Goal: Feedback & Contribution: Leave review/rating

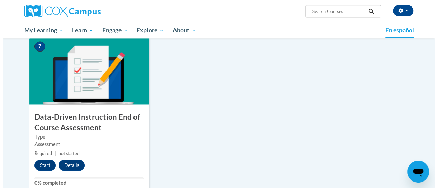
scroll to position [512, 0]
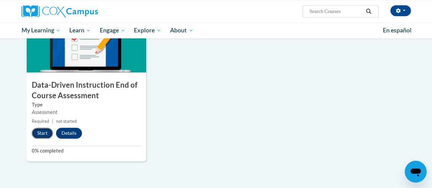
click at [38, 132] on button "Start" at bounding box center [42, 133] width 21 height 11
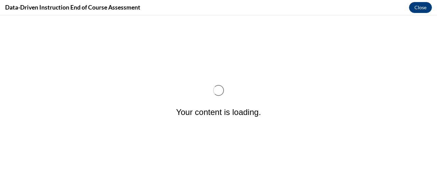
scroll to position [0, 0]
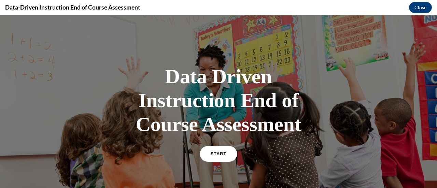
click at [217, 154] on span "START" at bounding box center [218, 153] width 16 height 5
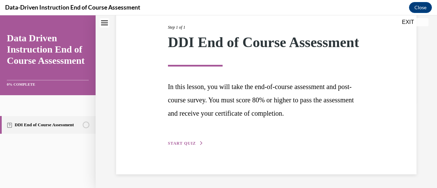
scroll to position [89, 0]
click at [185, 146] on span "START QUIZ" at bounding box center [182, 143] width 28 height 5
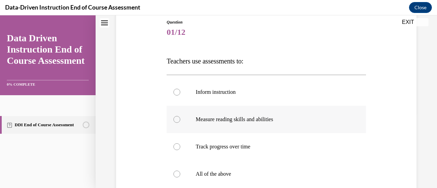
scroll to position [110, 0]
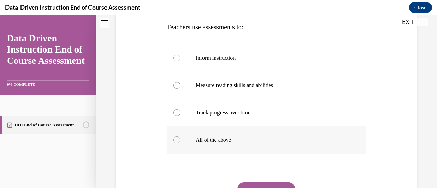
click at [176, 138] on div at bounding box center [176, 139] width 7 height 7
click at [176, 138] on input "All of the above" at bounding box center [176, 139] width 7 height 7
radio input "true"
click at [261, 184] on button "SUBMIT" at bounding box center [266, 189] width 58 height 14
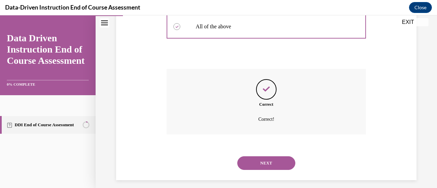
scroll to position [224, 0]
click at [272, 162] on button "NEXT" at bounding box center [266, 163] width 58 height 14
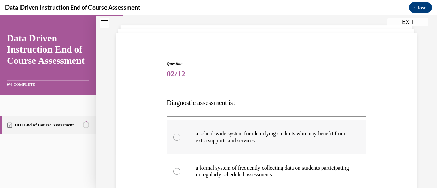
scroll to position [68, 0]
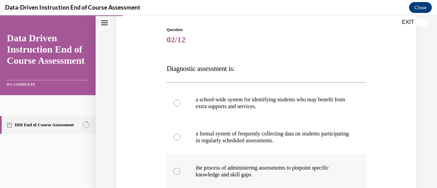
click at [177, 172] on div at bounding box center [176, 171] width 7 height 7
click at [177, 172] on input "the process of administering assessments to pinpoint specific knowledge and ski…" at bounding box center [176, 171] width 7 height 7
radio input "true"
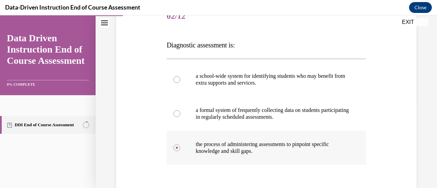
scroll to position [102, 0]
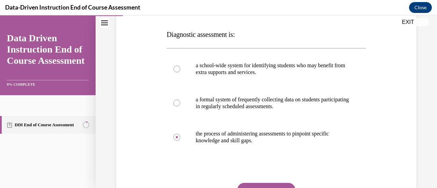
click at [268, 184] on button "SUBMIT" at bounding box center [266, 190] width 58 height 14
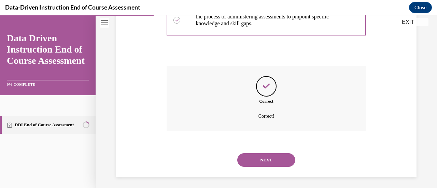
scroll to position [222, 0]
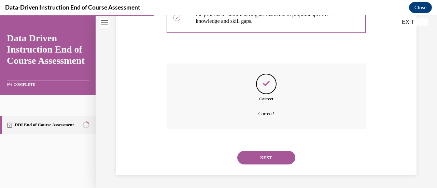
click at [270, 156] on button "NEXT" at bounding box center [266, 158] width 58 height 14
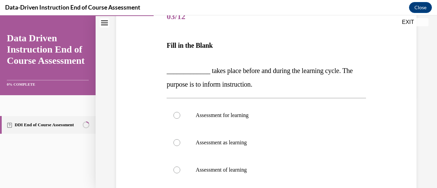
scroll to position [102, 0]
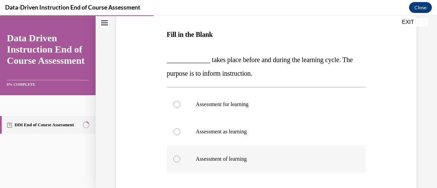
click at [176, 158] on div at bounding box center [176, 159] width 7 height 7
click at [176, 158] on input "Assessment of learning" at bounding box center [176, 159] width 7 height 7
radio input "true"
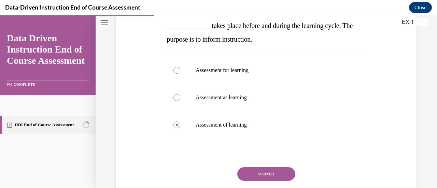
click at [263, 172] on button "SUBMIT" at bounding box center [266, 174] width 58 height 14
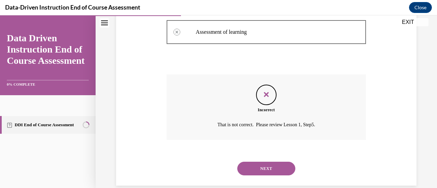
scroll to position [240, 0]
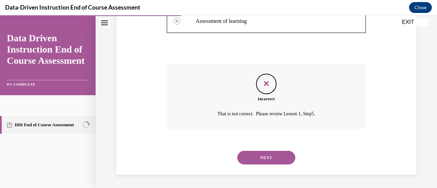
click at [259, 155] on button "NEXT" at bounding box center [266, 158] width 58 height 14
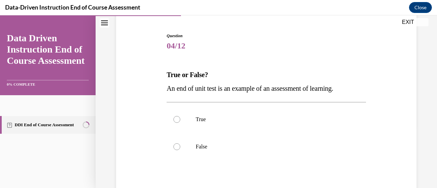
scroll to position [68, 0]
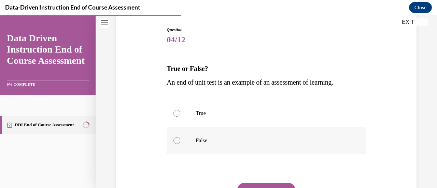
click at [173, 138] on div at bounding box center [176, 140] width 7 height 7
click at [173, 138] on input "False" at bounding box center [176, 140] width 7 height 7
radio input "true"
click at [278, 185] on button "SUBMIT" at bounding box center [266, 190] width 58 height 14
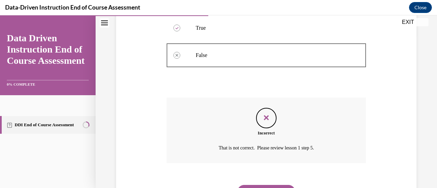
scroll to position [188, 0]
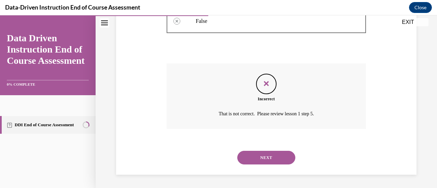
click at [257, 158] on button "NEXT" at bounding box center [266, 158] width 58 height 14
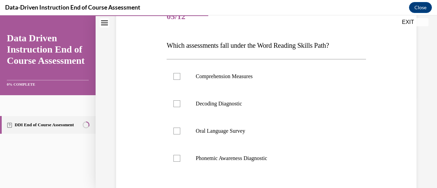
scroll to position [102, 0]
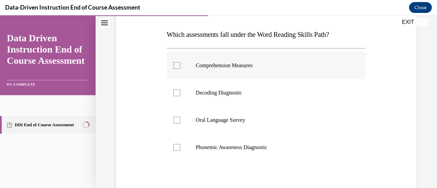
click at [175, 64] on div at bounding box center [176, 65] width 7 height 7
click at [175, 64] on input "Comprehension Measures" at bounding box center [176, 65] width 7 height 7
checkbox input "true"
click at [175, 145] on div at bounding box center [176, 147] width 7 height 7
click at [175, 145] on input "Phonemic Awareness Diagnostic" at bounding box center [176, 147] width 7 height 7
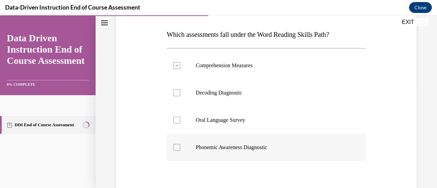
checkbox input "true"
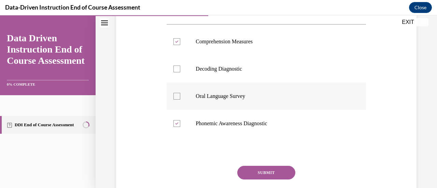
scroll to position [136, 0]
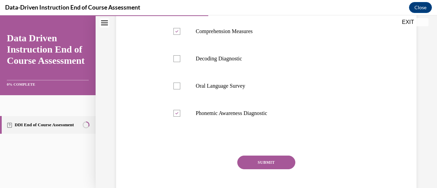
click at [260, 165] on button "SUBMIT" at bounding box center [266, 163] width 58 height 14
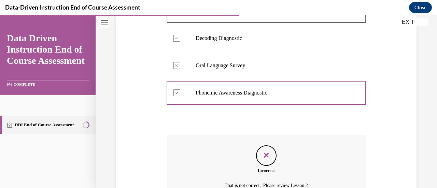
scroll to position [229, 0]
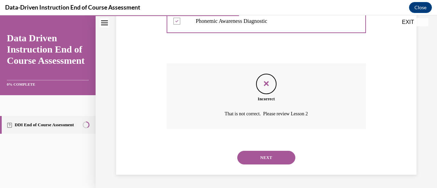
click at [267, 157] on button "NEXT" at bounding box center [266, 158] width 58 height 14
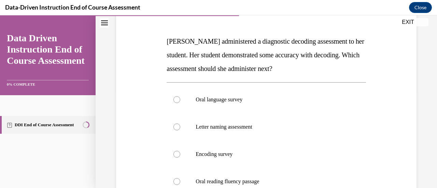
scroll to position [102, 0]
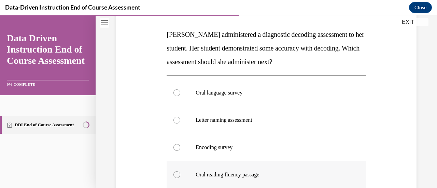
click at [177, 177] on div at bounding box center [176, 174] width 7 height 7
click at [177, 177] on input "Oral reading fluency passage" at bounding box center [176, 174] width 7 height 7
radio input "true"
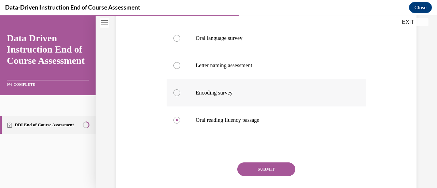
scroll to position [171, 0]
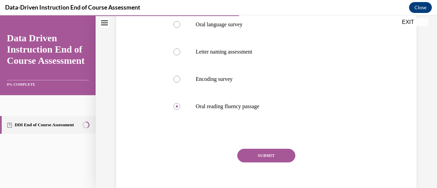
click at [272, 157] on button "SUBMIT" at bounding box center [266, 156] width 58 height 14
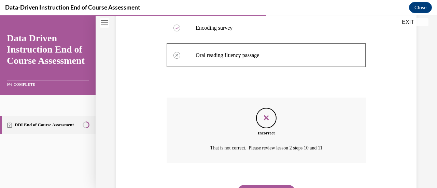
scroll to position [256, 0]
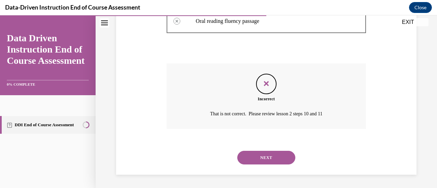
click at [279, 155] on button "NEXT" at bounding box center [266, 158] width 58 height 14
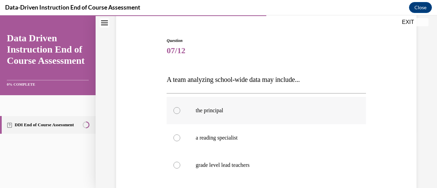
scroll to position [68, 0]
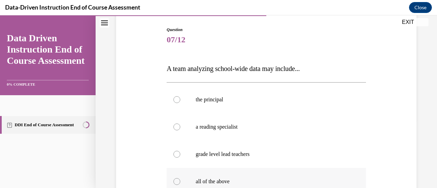
click at [177, 181] on div at bounding box center [176, 181] width 7 height 7
click at [177, 181] on input "all of the above" at bounding box center [176, 181] width 7 height 7
radio input "true"
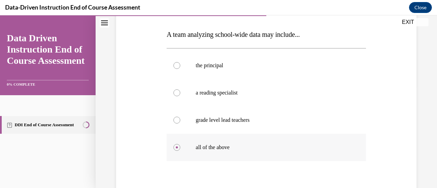
scroll to position [136, 0]
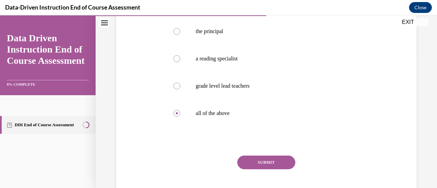
click at [262, 159] on button "SUBMIT" at bounding box center [266, 163] width 58 height 14
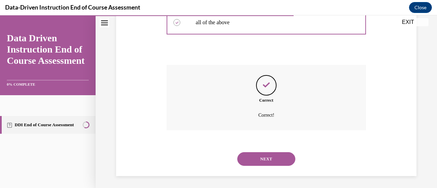
scroll to position [229, 0]
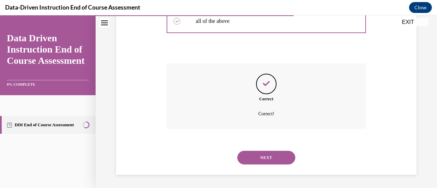
click at [264, 155] on button "NEXT" at bounding box center [266, 158] width 58 height 14
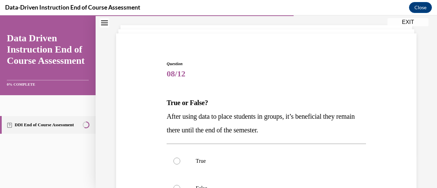
scroll to position [68, 0]
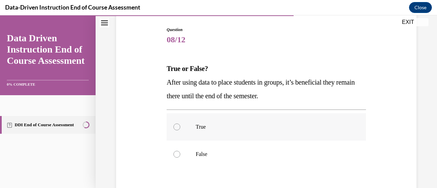
click at [173, 127] on div at bounding box center [176, 126] width 7 height 7
click at [173, 127] on input "True" at bounding box center [176, 126] width 7 height 7
radio input "true"
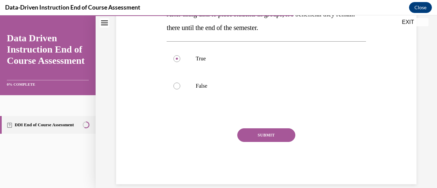
click at [257, 138] on button "SUBMIT" at bounding box center [266, 135] width 58 height 14
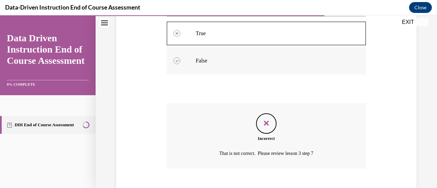
scroll to position [201, 0]
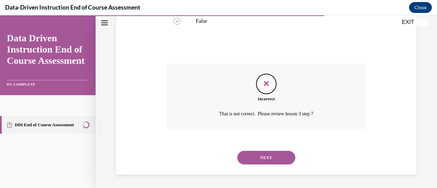
click at [254, 155] on button "NEXT" at bounding box center [266, 158] width 58 height 14
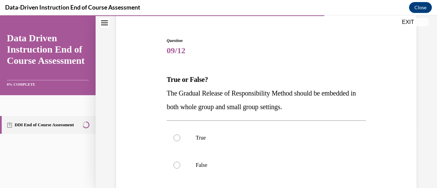
scroll to position [68, 0]
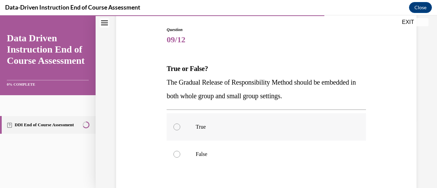
click at [175, 129] on div at bounding box center [176, 126] width 7 height 7
click at [175, 129] on input "True" at bounding box center [176, 126] width 7 height 7
radio input "true"
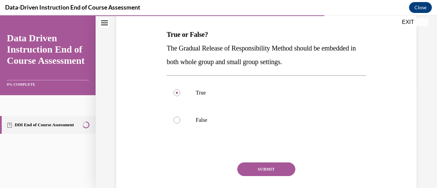
click at [252, 165] on button "SUBMIT" at bounding box center [266, 169] width 58 height 14
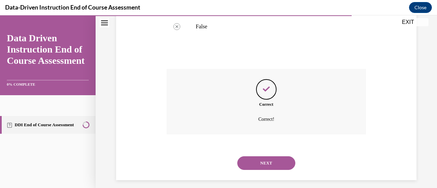
scroll to position [201, 0]
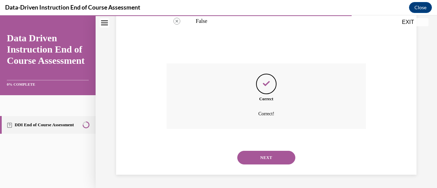
click at [276, 156] on button "NEXT" at bounding box center [266, 158] width 58 height 14
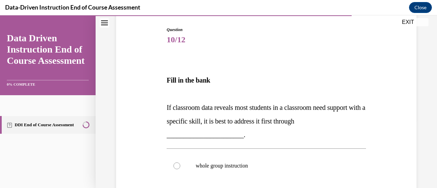
scroll to position [102, 0]
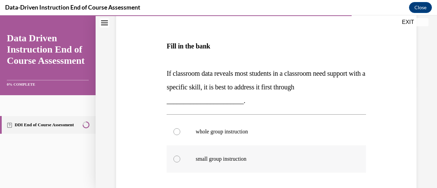
click at [175, 160] on div at bounding box center [176, 159] width 7 height 7
click at [175, 160] on input "small group instruction" at bounding box center [176, 159] width 7 height 7
radio input "true"
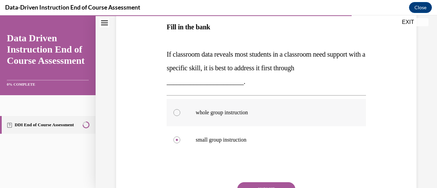
scroll to position [136, 0]
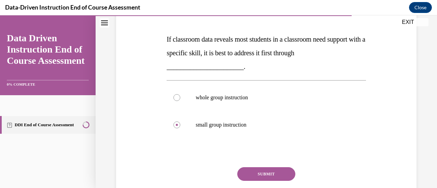
click at [254, 170] on button "SUBMIT" at bounding box center [266, 174] width 58 height 14
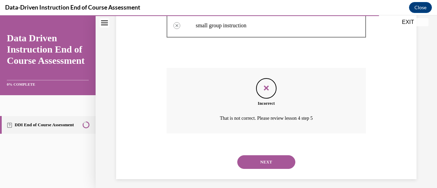
scroll to position [240, 0]
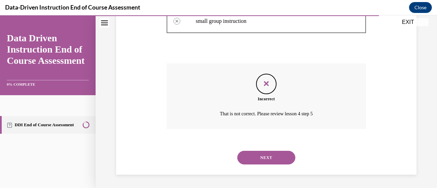
click at [272, 159] on button "NEXT" at bounding box center [266, 158] width 58 height 14
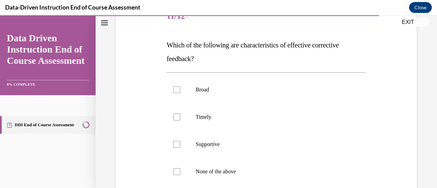
scroll to position [102, 0]
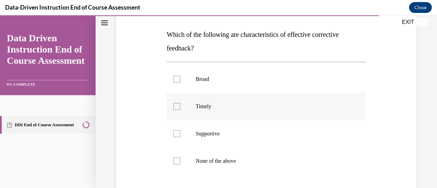
click at [177, 107] on div at bounding box center [176, 106] width 7 height 7
click at [177, 107] on input "Timely" at bounding box center [176, 106] width 7 height 7
checkbox input "true"
click at [176, 134] on div at bounding box center [176, 133] width 7 height 7
click at [176, 134] on input "Supportive" at bounding box center [176, 133] width 7 height 7
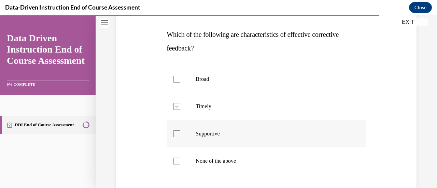
checkbox input "true"
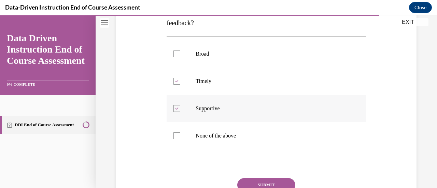
scroll to position [136, 0]
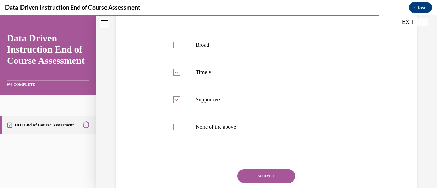
click at [255, 174] on button "SUBMIT" at bounding box center [266, 176] width 58 height 14
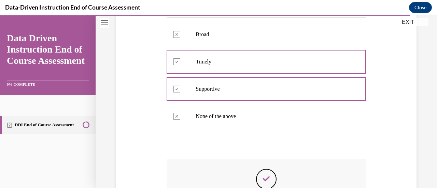
scroll to position [242, 0]
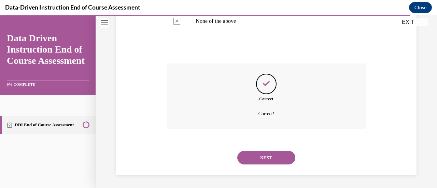
click at [261, 156] on button "NEXT" at bounding box center [266, 158] width 58 height 14
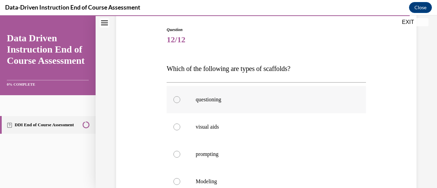
scroll to position [102, 0]
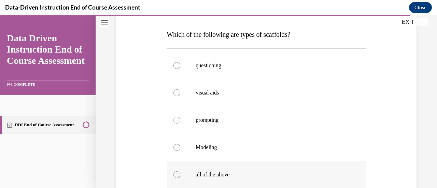
click at [176, 174] on div at bounding box center [176, 174] width 7 height 7
click at [176, 174] on input "all of the above" at bounding box center [176, 174] width 7 height 7
radio input "true"
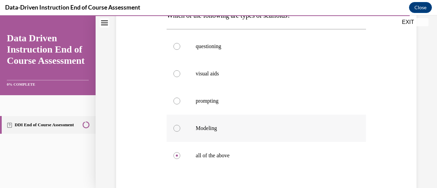
scroll to position [136, 0]
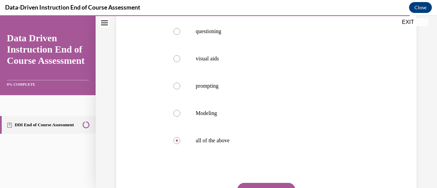
click at [262, 183] on button "SUBMIT" at bounding box center [266, 190] width 58 height 14
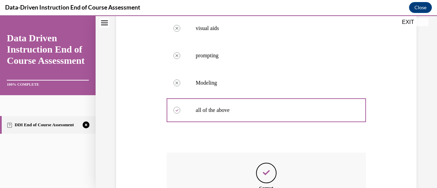
scroll to position [256, 0]
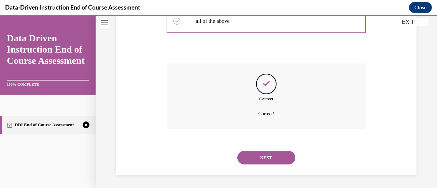
click at [264, 153] on button "NEXT" at bounding box center [266, 158] width 58 height 14
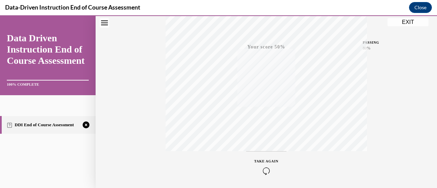
scroll to position [143, 0]
click at [261, 179] on icon "button" at bounding box center [266, 181] width 24 height 8
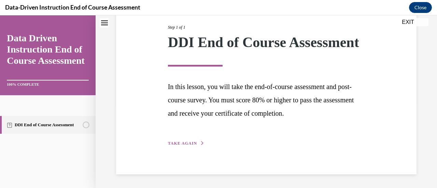
click at [187, 146] on span "TAKE AGAIN" at bounding box center [182, 143] width 29 height 5
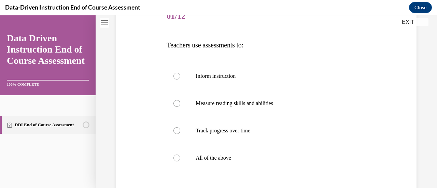
scroll to position [102, 0]
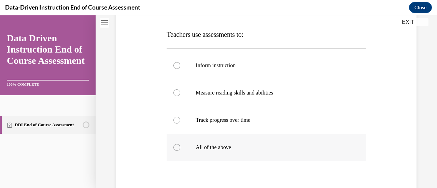
click at [178, 147] on div at bounding box center [176, 147] width 7 height 7
click at [178, 147] on input "All of the above" at bounding box center [176, 147] width 7 height 7
radio input "true"
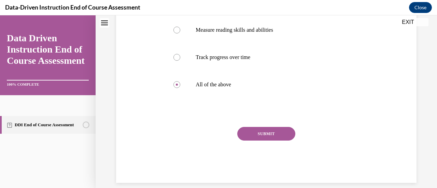
scroll to position [171, 0]
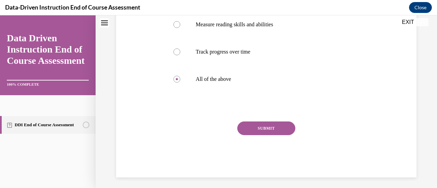
click at [263, 126] on button "SUBMIT" at bounding box center [266, 128] width 58 height 14
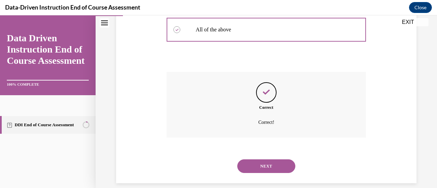
scroll to position [229, 0]
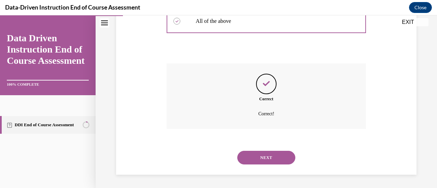
click at [261, 157] on button "NEXT" at bounding box center [266, 158] width 58 height 14
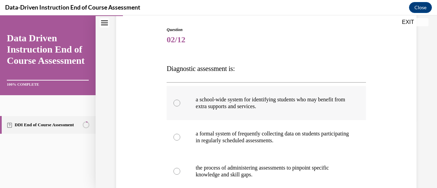
scroll to position [102, 0]
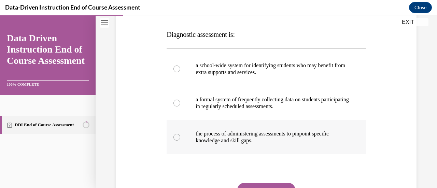
click at [175, 136] on div at bounding box center [176, 137] width 7 height 7
click at [175, 136] on input "the process of administering assessments to pinpoint specific knowledge and ski…" at bounding box center [176, 137] width 7 height 7
radio input "true"
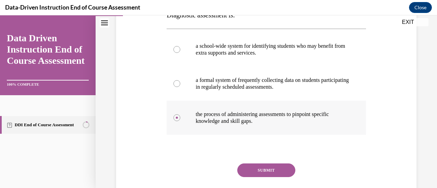
scroll to position [136, 0]
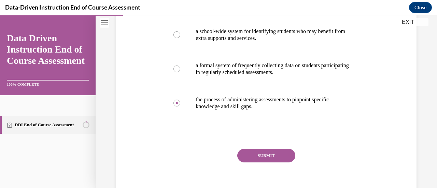
click at [256, 155] on button "SUBMIT" at bounding box center [266, 156] width 58 height 14
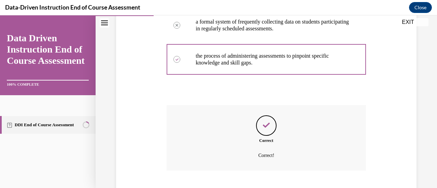
scroll to position [222, 0]
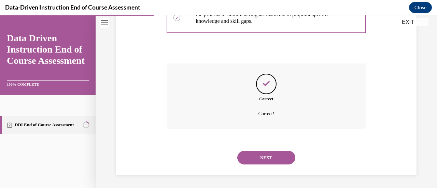
click at [257, 156] on button "NEXT" at bounding box center [266, 158] width 58 height 14
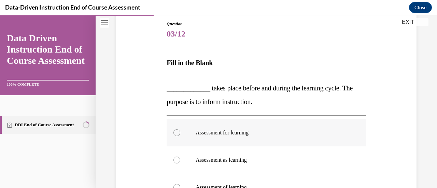
scroll to position [102, 0]
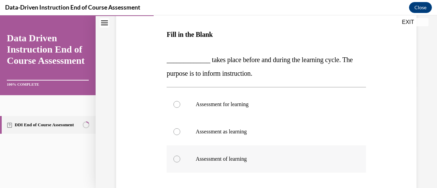
click at [174, 160] on div at bounding box center [176, 159] width 7 height 7
click at [174, 160] on input "Assessment of learning" at bounding box center [176, 159] width 7 height 7
radio input "true"
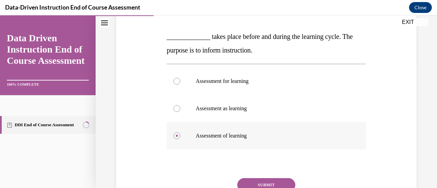
scroll to position [136, 0]
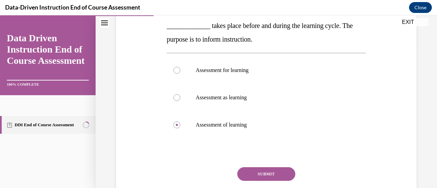
click at [259, 172] on button "SUBMIT" at bounding box center [266, 174] width 58 height 14
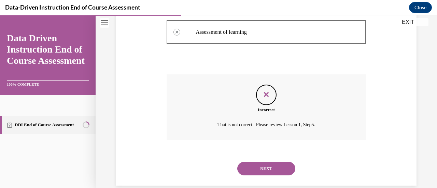
scroll to position [240, 0]
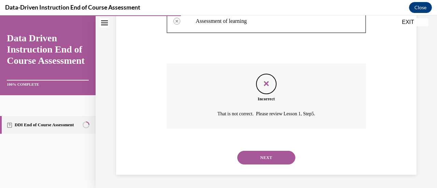
click at [261, 160] on button "NEXT" at bounding box center [266, 158] width 58 height 14
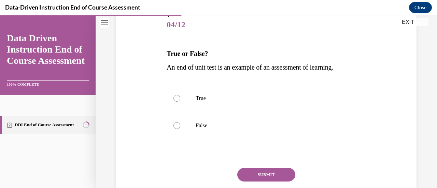
scroll to position [102, 0]
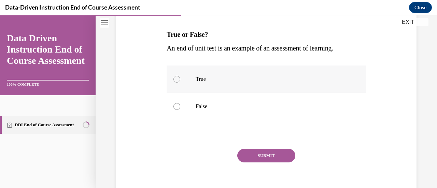
click at [176, 82] on div at bounding box center [176, 79] width 7 height 7
click at [176, 82] on input "True" at bounding box center [176, 79] width 7 height 7
radio input "true"
click at [258, 152] on button "SUBMIT" at bounding box center [266, 156] width 58 height 14
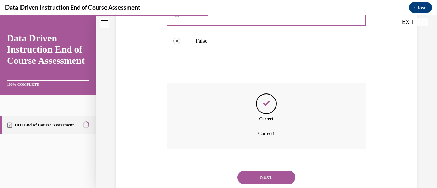
scroll to position [188, 0]
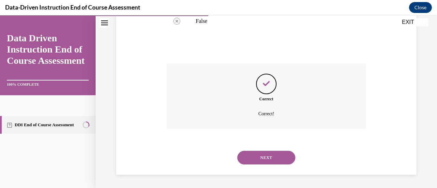
click at [251, 156] on button "NEXT" at bounding box center [266, 158] width 58 height 14
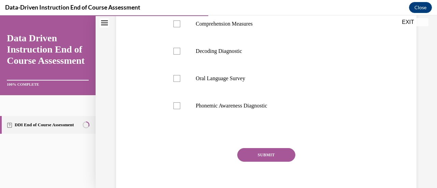
scroll to position [135, 0]
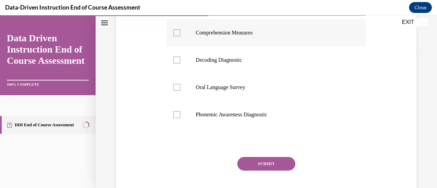
click at [174, 35] on div at bounding box center [176, 32] width 7 height 7
click at [174, 35] on input "Comprehension Measures" at bounding box center [176, 32] width 7 height 7
checkbox input "true"
click at [175, 116] on div at bounding box center [176, 114] width 7 height 7
click at [175, 116] on input "Phonemic Awareness Diagnostic" at bounding box center [176, 114] width 7 height 7
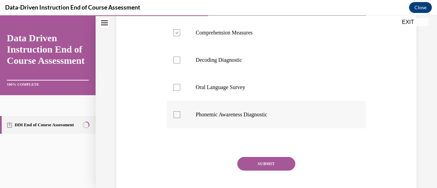
checkbox input "true"
click at [174, 61] on div at bounding box center [176, 60] width 7 height 7
click at [174, 61] on input "Decoding Diagnostic" at bounding box center [176, 60] width 7 height 7
checkbox input "true"
click at [178, 31] on div at bounding box center [176, 32] width 7 height 7
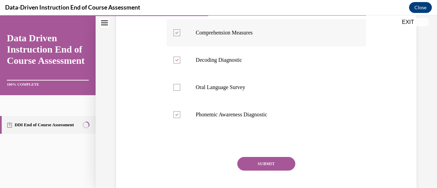
click at [178, 31] on input "Comprehension Measures" at bounding box center [176, 32] width 7 height 7
checkbox input "false"
click at [271, 162] on button "SUBMIT" at bounding box center [266, 164] width 58 height 14
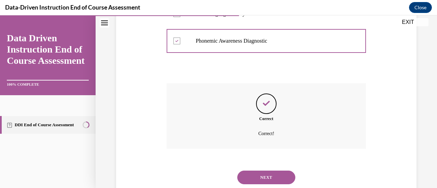
scroll to position [229, 0]
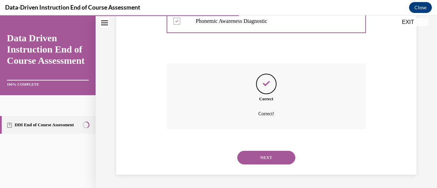
click at [271, 162] on button "NEXT" at bounding box center [266, 158] width 58 height 14
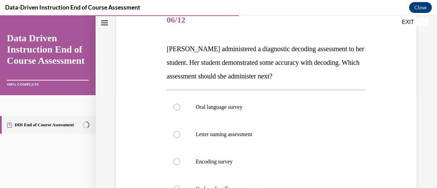
scroll to position [102, 0]
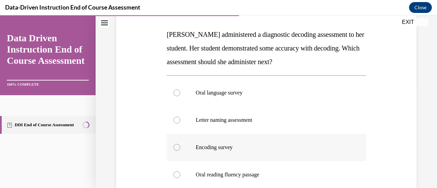
click at [175, 147] on div at bounding box center [176, 147] width 7 height 7
click at [175, 147] on input "Encoding survey" at bounding box center [176, 147] width 7 height 7
radio input "true"
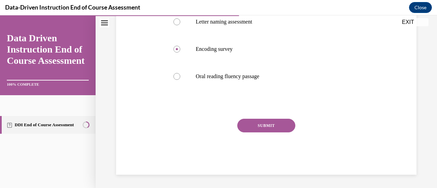
click at [266, 126] on button "SUBMIT" at bounding box center [266, 126] width 58 height 14
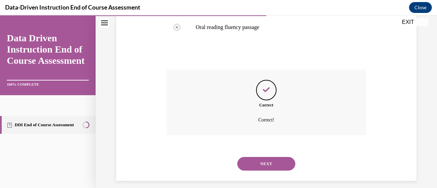
scroll to position [256, 0]
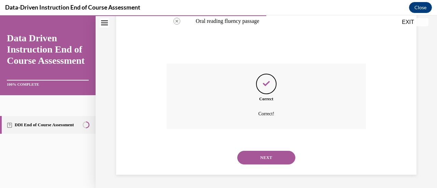
click at [256, 155] on button "NEXT" at bounding box center [266, 158] width 58 height 14
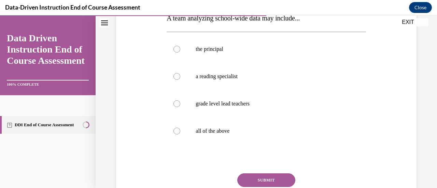
scroll to position [136, 0]
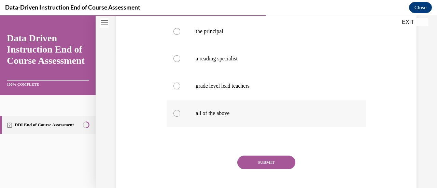
click at [176, 115] on div at bounding box center [176, 113] width 7 height 7
click at [176, 115] on input "all of the above" at bounding box center [176, 113] width 7 height 7
radio input "true"
click at [271, 166] on button "SUBMIT" at bounding box center [266, 163] width 58 height 14
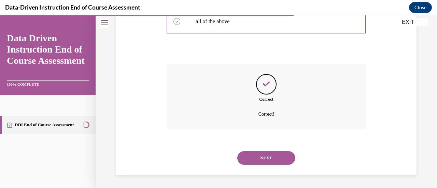
scroll to position [229, 0]
click at [267, 156] on button "NEXT" at bounding box center [266, 158] width 58 height 14
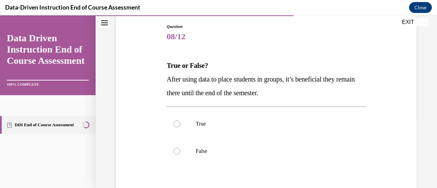
scroll to position [102, 0]
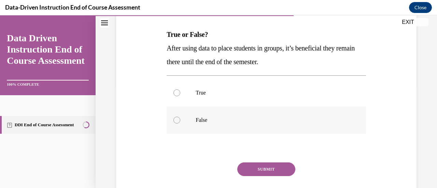
click at [177, 121] on div at bounding box center [176, 120] width 7 height 7
click at [177, 121] on input "False" at bounding box center [176, 120] width 7 height 7
radio input "true"
click at [260, 166] on button "SUBMIT" at bounding box center [266, 169] width 58 height 14
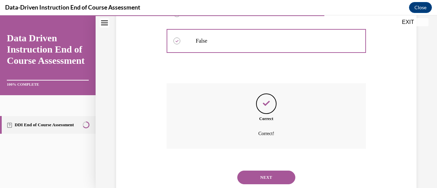
scroll to position [201, 0]
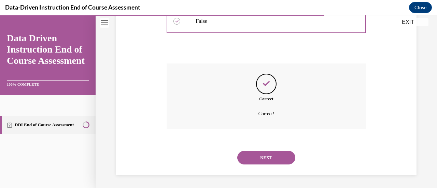
click at [256, 155] on button "NEXT" at bounding box center [266, 158] width 58 height 14
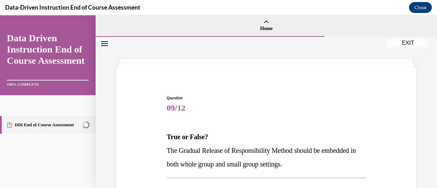
scroll to position [68, 0]
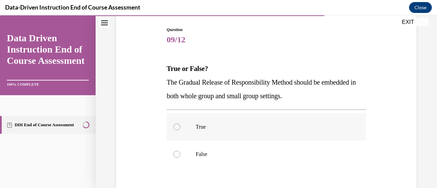
click at [173, 125] on div at bounding box center [176, 126] width 7 height 7
click at [173, 125] on input "True" at bounding box center [176, 126] width 7 height 7
radio input "true"
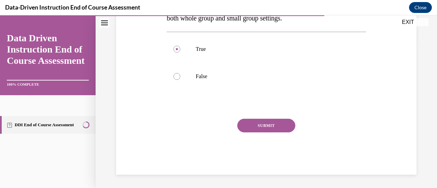
click at [256, 129] on button "SUBMIT" at bounding box center [266, 126] width 58 height 14
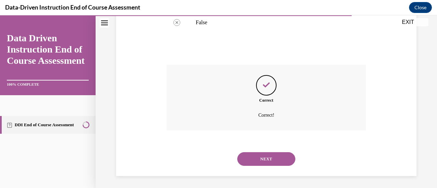
scroll to position [201, 0]
click at [259, 154] on button "NEXT" at bounding box center [266, 158] width 58 height 14
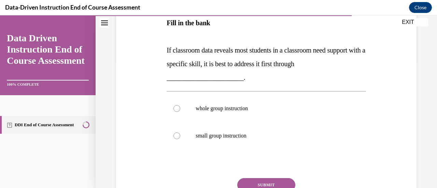
scroll to position [136, 0]
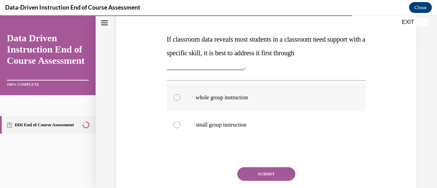
click at [177, 98] on div at bounding box center [176, 97] width 7 height 7
click at [177, 98] on input "whole group instruction" at bounding box center [176, 97] width 7 height 7
radio input "true"
click at [267, 174] on button "SUBMIT" at bounding box center [266, 174] width 58 height 14
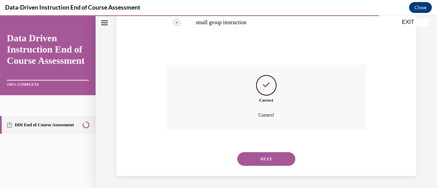
scroll to position [240, 0]
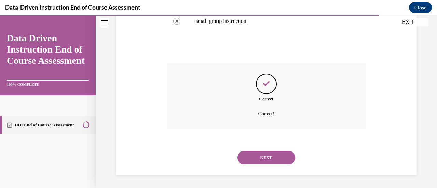
click at [266, 156] on button "NEXT" at bounding box center [266, 158] width 58 height 14
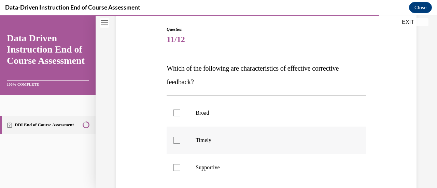
scroll to position [102, 0]
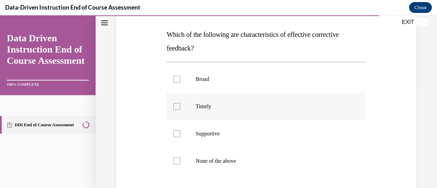
click at [177, 106] on div at bounding box center [176, 106] width 7 height 7
click at [177, 106] on input "Timely" at bounding box center [176, 106] width 7 height 7
checkbox input "true"
click at [174, 131] on div at bounding box center [176, 133] width 7 height 7
click at [174, 131] on input "Supportive" at bounding box center [176, 133] width 7 height 7
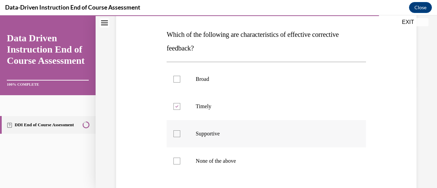
checkbox input "true"
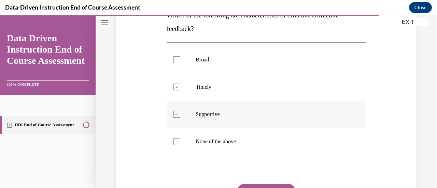
scroll to position [136, 0]
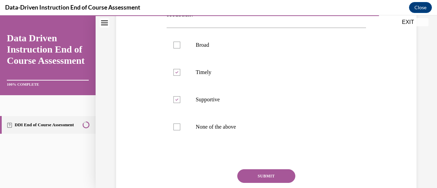
click at [259, 177] on button "SUBMIT" at bounding box center [266, 176] width 58 height 14
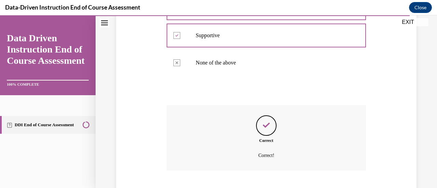
scroll to position [242, 0]
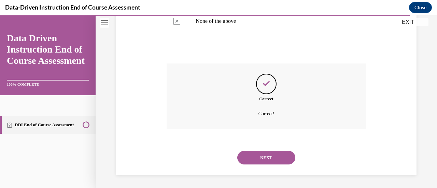
click at [266, 157] on button "NEXT" at bounding box center [266, 158] width 58 height 14
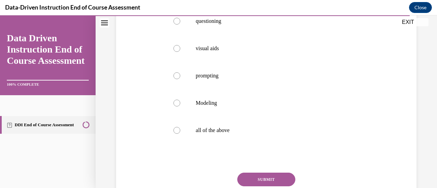
scroll to position [171, 0]
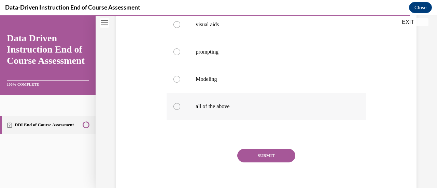
click at [177, 107] on div at bounding box center [176, 106] width 7 height 7
click at [177, 107] on input "all of the above" at bounding box center [176, 106] width 7 height 7
radio input "true"
click at [270, 155] on button "SUBMIT" at bounding box center [266, 156] width 58 height 14
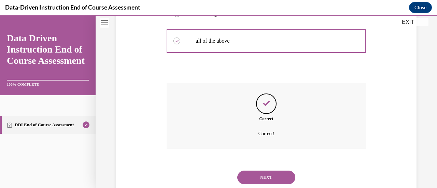
scroll to position [256, 0]
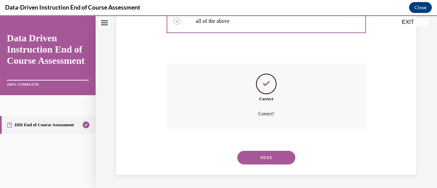
click at [270, 155] on button "NEXT" at bounding box center [266, 158] width 58 height 14
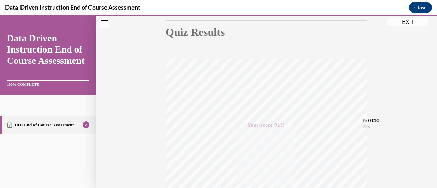
scroll to position [177, 0]
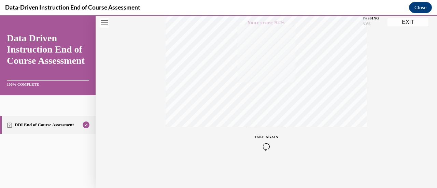
click at [264, 145] on icon "button" at bounding box center [266, 147] width 24 height 8
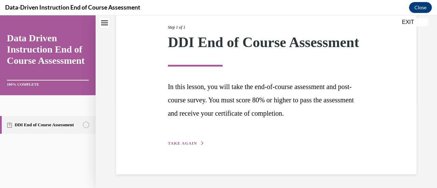
click at [181, 144] on span "TAKE AGAIN" at bounding box center [182, 143] width 29 height 5
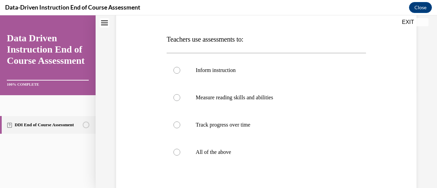
scroll to position [136, 0]
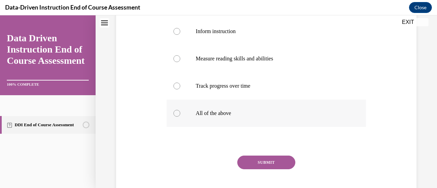
click at [176, 113] on div at bounding box center [176, 113] width 7 height 7
click at [176, 113] on input "All of the above" at bounding box center [176, 113] width 7 height 7
radio input "true"
click at [261, 163] on button "SUBMIT" at bounding box center [266, 163] width 58 height 14
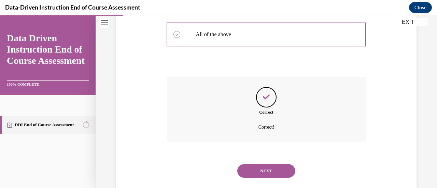
scroll to position [229, 0]
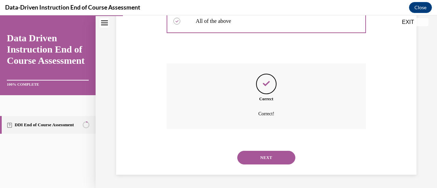
click at [259, 158] on button "NEXT" at bounding box center [266, 158] width 58 height 14
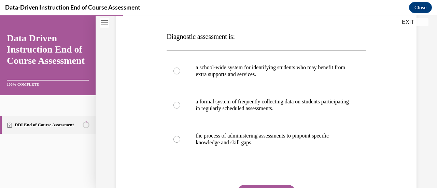
scroll to position [102, 0]
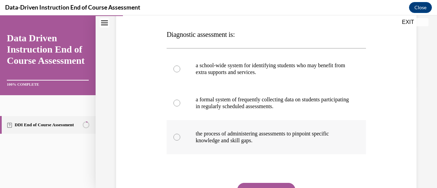
click at [176, 138] on div at bounding box center [176, 137] width 7 height 7
click at [176, 138] on input "the process of administering assessments to pinpoint specific knowledge and ski…" at bounding box center [176, 137] width 7 height 7
radio input "true"
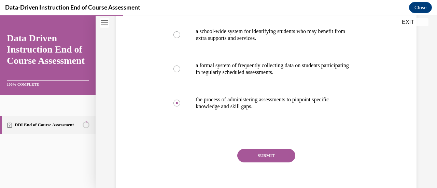
click at [265, 154] on button "SUBMIT" at bounding box center [266, 156] width 58 height 14
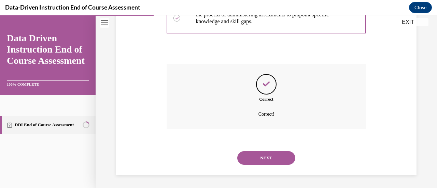
scroll to position [222, 0]
click at [265, 156] on button "NEXT" at bounding box center [266, 158] width 58 height 14
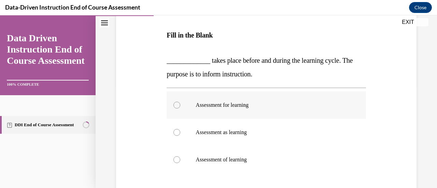
scroll to position [68, 0]
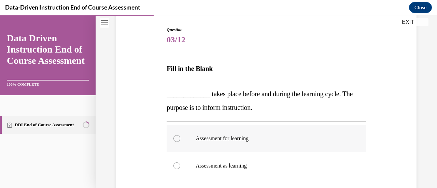
click at [176, 139] on div at bounding box center [176, 138] width 7 height 7
click at [176, 139] on input "Assessment for learning" at bounding box center [176, 138] width 7 height 7
radio input "true"
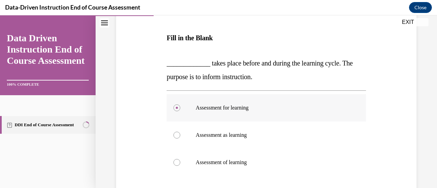
scroll to position [171, 0]
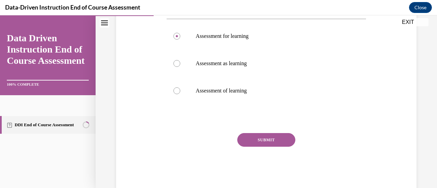
click at [257, 139] on button "SUBMIT" at bounding box center [266, 140] width 58 height 14
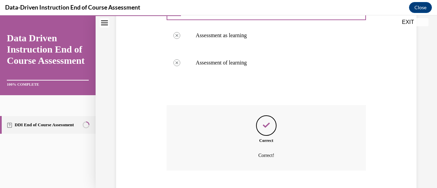
scroll to position [240, 0]
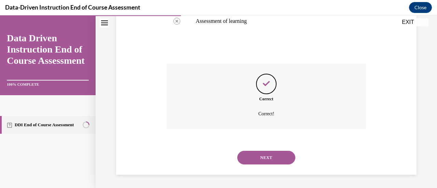
click at [254, 155] on button "NEXT" at bounding box center [266, 158] width 58 height 14
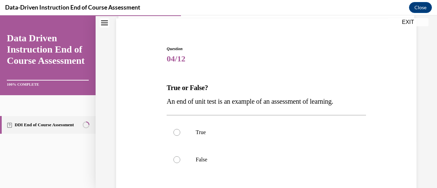
scroll to position [68, 0]
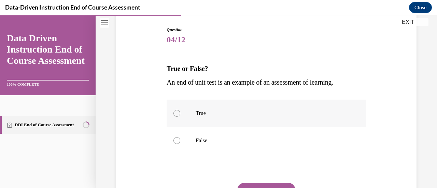
click at [175, 113] on div at bounding box center [176, 113] width 7 height 7
click at [175, 113] on input "True" at bounding box center [176, 113] width 7 height 7
radio input "true"
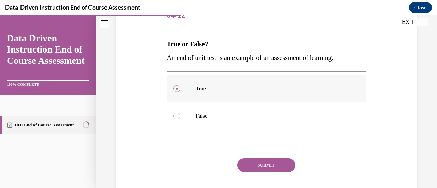
scroll to position [102, 0]
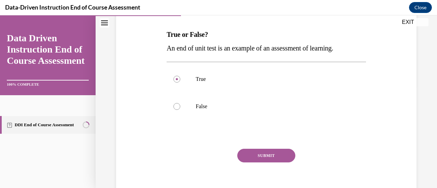
click at [254, 155] on button "SUBMIT" at bounding box center [266, 156] width 58 height 14
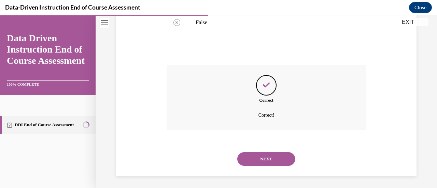
scroll to position [188, 0]
click at [257, 155] on button "NEXT" at bounding box center [266, 158] width 58 height 14
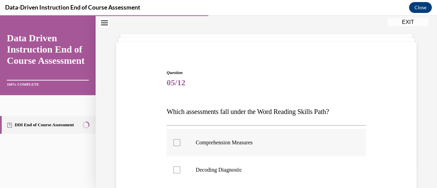
scroll to position [34, 0]
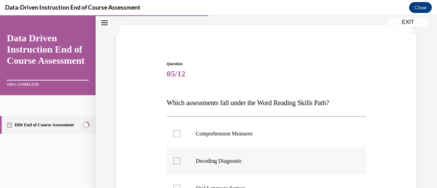
click at [175, 160] on div at bounding box center [176, 161] width 7 height 7
click at [175, 160] on input "Decoding Diagnostic" at bounding box center [176, 161] width 7 height 7
checkbox input "true"
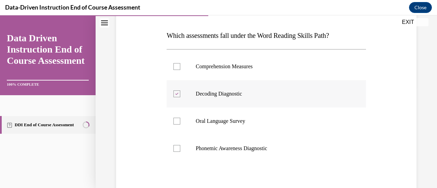
scroll to position [102, 0]
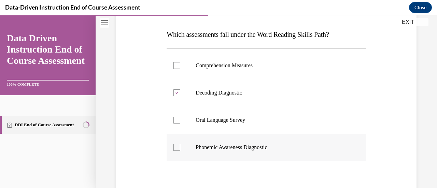
click at [175, 149] on div at bounding box center [176, 147] width 7 height 7
click at [175, 149] on input "Phonemic Awareness Diagnostic" at bounding box center [176, 147] width 7 height 7
checkbox input "true"
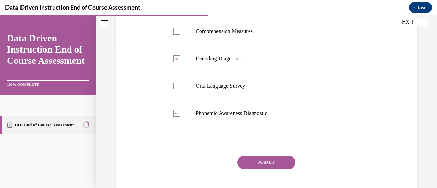
click at [247, 159] on button "SUBMIT" at bounding box center [266, 163] width 58 height 14
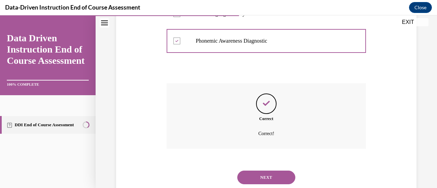
scroll to position [229, 0]
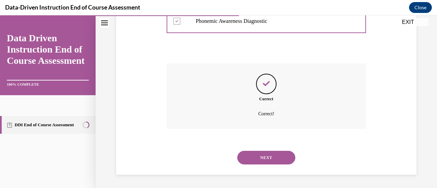
click at [247, 159] on button "NEXT" at bounding box center [266, 158] width 58 height 14
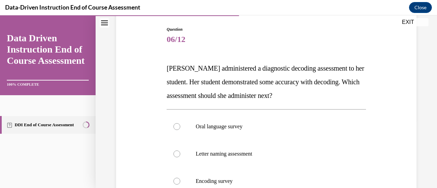
scroll to position [102, 0]
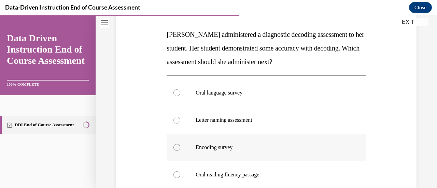
click at [176, 146] on div at bounding box center [176, 147] width 7 height 7
click at [176, 146] on input "Encoding survey" at bounding box center [176, 147] width 7 height 7
radio input "true"
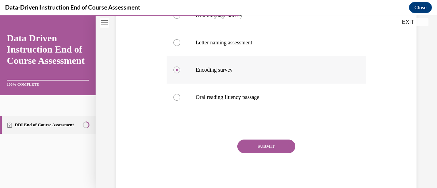
scroll to position [201, 0]
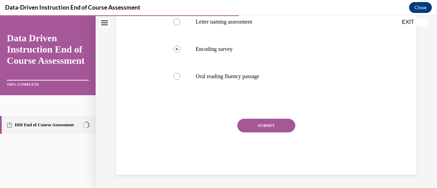
click at [257, 128] on button "SUBMIT" at bounding box center [266, 126] width 58 height 14
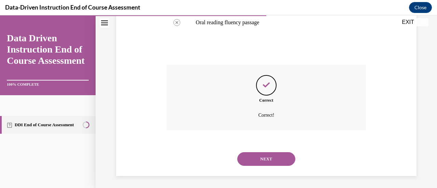
scroll to position [256, 0]
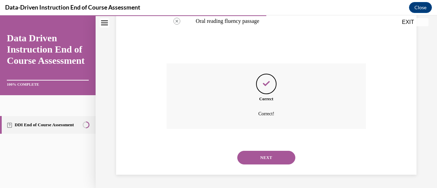
click at [256, 157] on button "NEXT" at bounding box center [266, 158] width 58 height 14
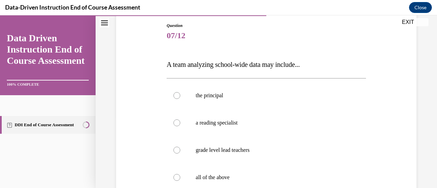
scroll to position [102, 0]
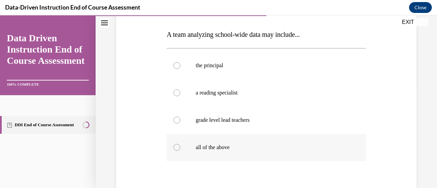
click at [177, 149] on div at bounding box center [176, 147] width 7 height 7
click at [177, 149] on input "all of the above" at bounding box center [176, 147] width 7 height 7
radio input "true"
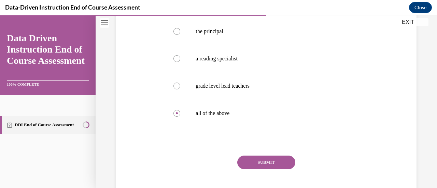
click at [266, 162] on button "SUBMIT" at bounding box center [266, 163] width 58 height 14
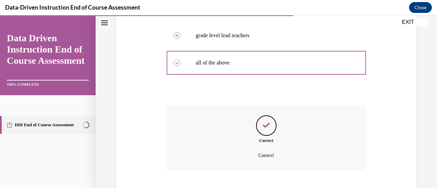
scroll to position [229, 0]
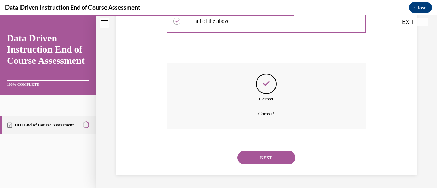
click at [266, 160] on button "NEXT" at bounding box center [266, 158] width 58 height 14
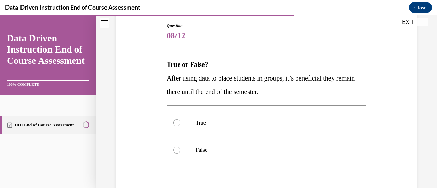
scroll to position [102, 0]
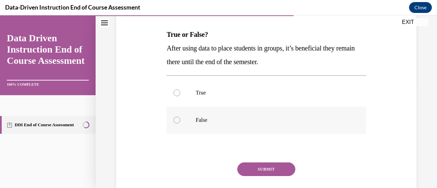
click at [177, 120] on div at bounding box center [176, 120] width 7 height 7
click at [177, 120] on input "False" at bounding box center [176, 120] width 7 height 7
radio input "true"
click at [251, 169] on button "SUBMIT" at bounding box center [266, 169] width 58 height 14
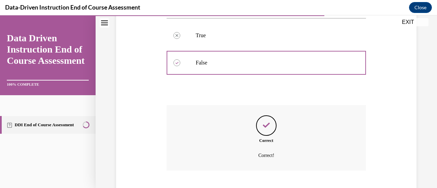
scroll to position [201, 0]
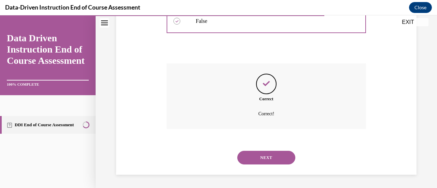
click at [262, 155] on button "NEXT" at bounding box center [266, 158] width 58 height 14
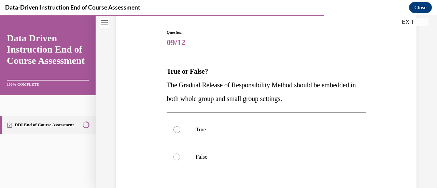
scroll to position [68, 0]
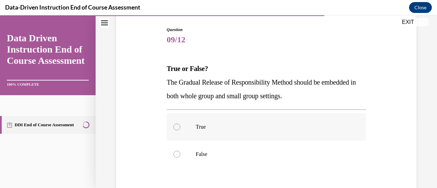
click at [176, 128] on div at bounding box center [176, 126] width 7 height 7
click at [176, 128] on input "True" at bounding box center [176, 126] width 7 height 7
radio input "true"
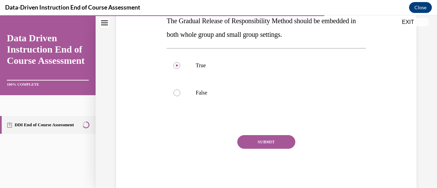
scroll to position [136, 0]
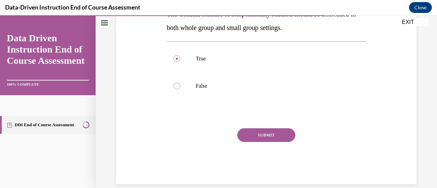
click at [264, 136] on button "SUBMIT" at bounding box center [266, 135] width 58 height 14
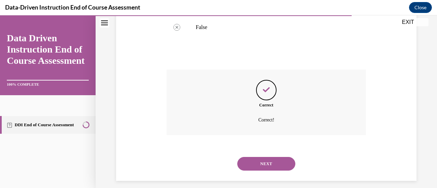
scroll to position [201, 0]
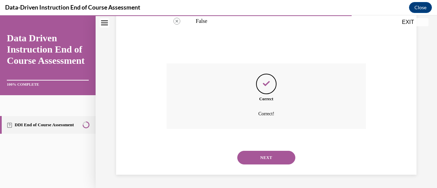
click at [263, 153] on button "NEXT" at bounding box center [266, 158] width 58 height 14
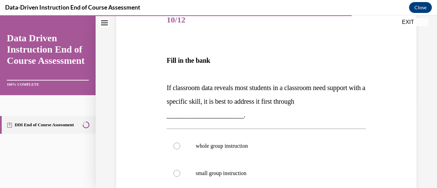
scroll to position [102, 0]
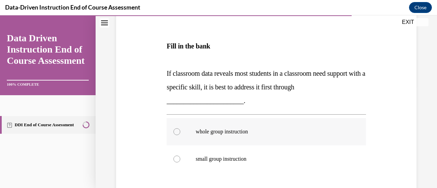
click at [174, 132] on div at bounding box center [176, 131] width 7 height 7
click at [174, 132] on input "whole group instruction" at bounding box center [176, 131] width 7 height 7
radio input "true"
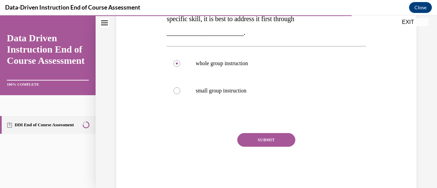
click at [249, 139] on button "SUBMIT" at bounding box center [266, 140] width 58 height 14
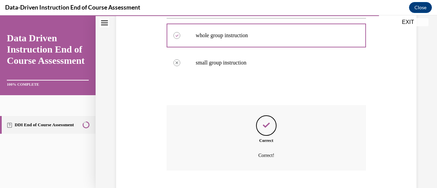
scroll to position [240, 0]
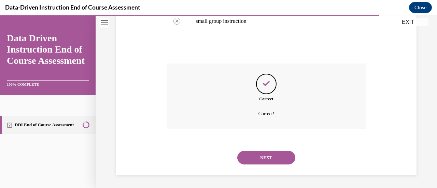
click at [254, 154] on button "NEXT" at bounding box center [266, 158] width 58 height 14
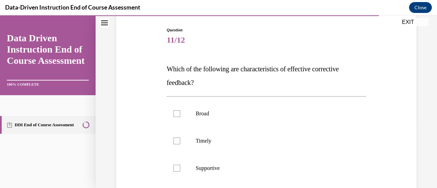
scroll to position [68, 0]
click at [177, 140] on div at bounding box center [176, 140] width 7 height 7
click at [177, 140] on input "Timely" at bounding box center [176, 140] width 7 height 7
checkbox input "true"
click at [178, 169] on div at bounding box center [176, 167] width 7 height 7
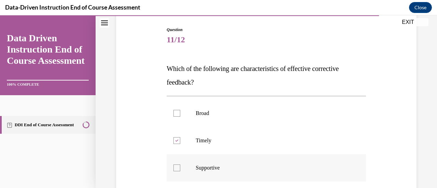
click at [178, 169] on input "Supportive" at bounding box center [176, 167] width 7 height 7
checkbox input "true"
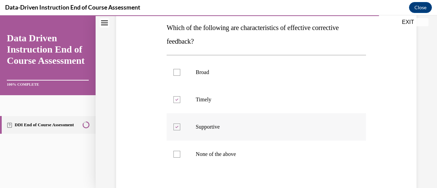
scroll to position [136, 0]
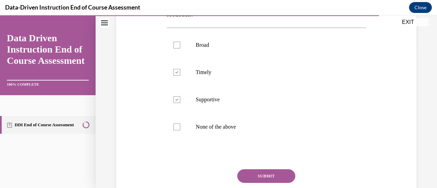
click at [265, 177] on button "SUBMIT" at bounding box center [266, 176] width 58 height 14
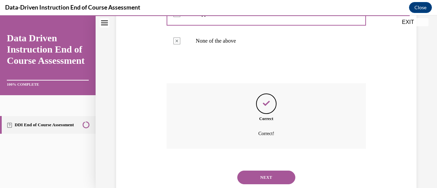
scroll to position [242, 0]
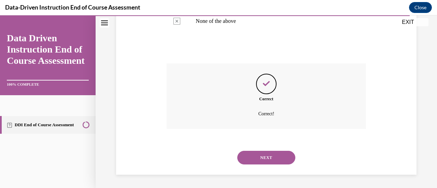
click at [269, 157] on button "NEXT" at bounding box center [266, 158] width 58 height 14
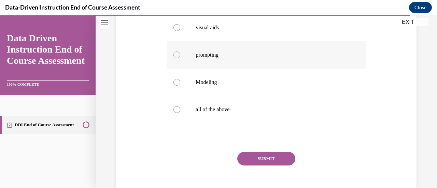
scroll to position [171, 0]
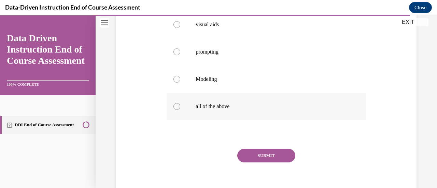
click at [176, 108] on div at bounding box center [176, 106] width 7 height 7
click at [176, 108] on input "all of the above" at bounding box center [176, 106] width 7 height 7
radio input "true"
click at [272, 156] on button "SUBMIT" at bounding box center [266, 156] width 58 height 14
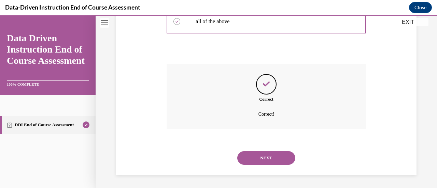
scroll to position [256, 0]
click at [259, 158] on button "NEXT" at bounding box center [266, 158] width 58 height 14
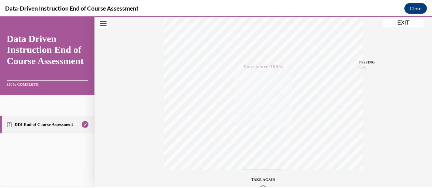
scroll to position [177, 0]
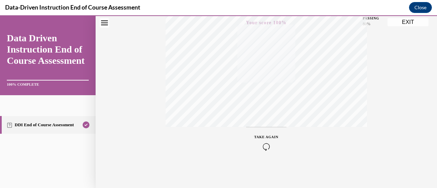
click at [405, 22] on button "EXIT" at bounding box center [407, 22] width 41 height 8
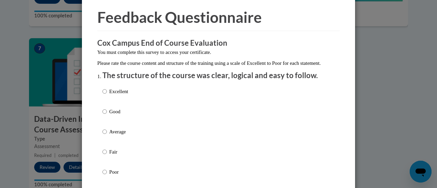
scroll to position [34, 0]
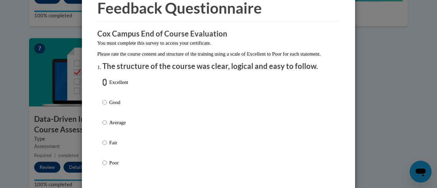
click at [102, 86] on input "Excellent" at bounding box center [104, 82] width 4 height 8
radio input "true"
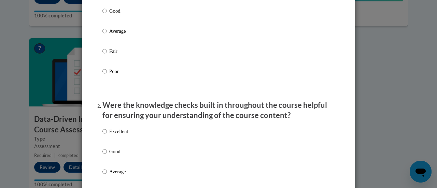
scroll to position [136, 0]
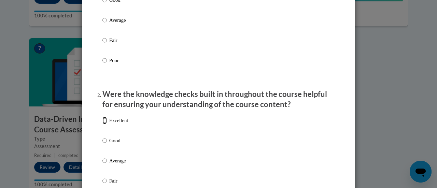
click at [102, 124] on input "Excellent" at bounding box center [104, 121] width 4 height 8
radio input "true"
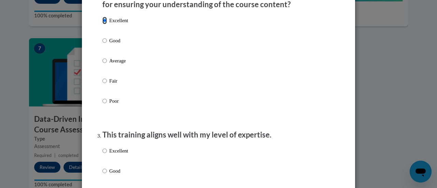
scroll to position [239, 0]
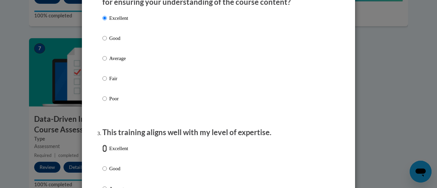
click at [103, 152] on input "Excellent" at bounding box center [104, 149] width 4 height 8
radio input "true"
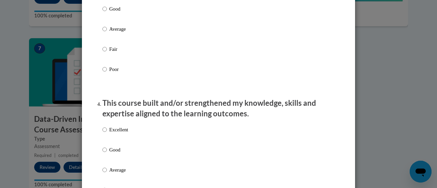
scroll to position [409, 0]
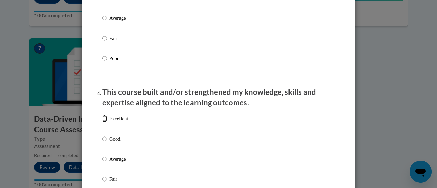
click at [102, 122] on input "Excellent" at bounding box center [104, 119] width 4 height 8
radio input "true"
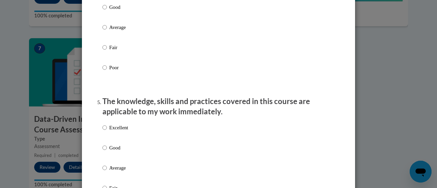
scroll to position [546, 0]
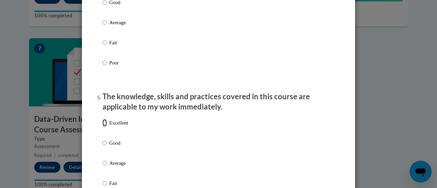
click at [102, 127] on input "Excellent" at bounding box center [104, 123] width 4 height 8
radio input "true"
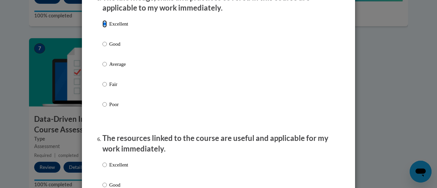
scroll to position [648, 0]
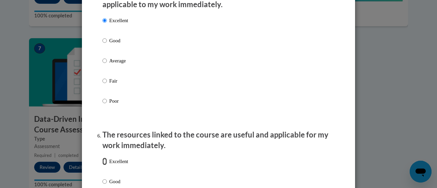
click at [103, 165] on input "Excellent" at bounding box center [104, 162] width 4 height 8
radio input "true"
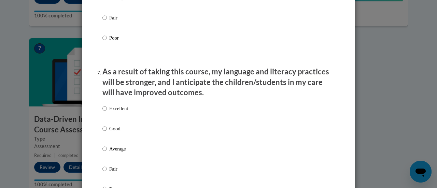
scroll to position [853, 0]
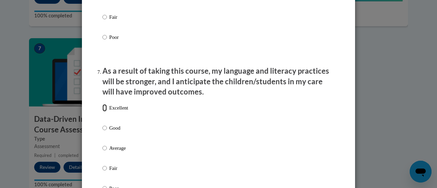
click at [103, 112] on input "Excellent" at bounding box center [104, 108] width 4 height 8
radio input "true"
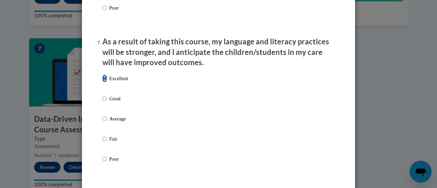
scroll to position [955, 0]
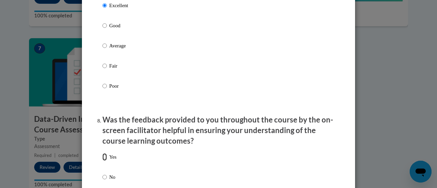
click at [102, 161] on input "Yes" at bounding box center [104, 157] width 4 height 8
radio input "true"
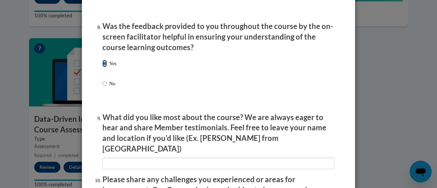
scroll to position [1058, 0]
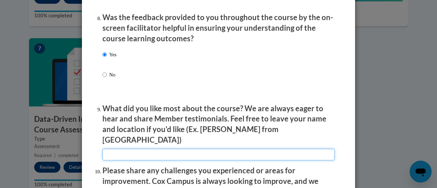
click at [114, 149] on input "textbox" at bounding box center [218, 155] width 232 height 12
type input "Vanlal from [US_STATE]"
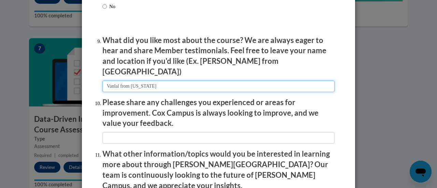
scroll to position [1160, 0]
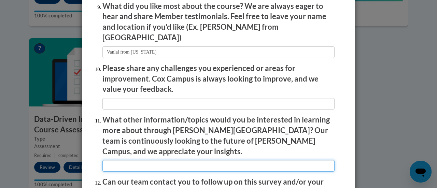
click at [114, 160] on input "textbox" at bounding box center [218, 166] width 232 height 12
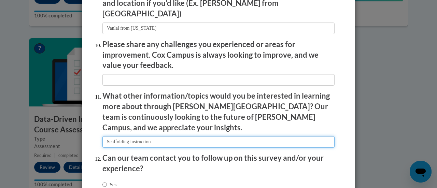
scroll to position [1162, 0]
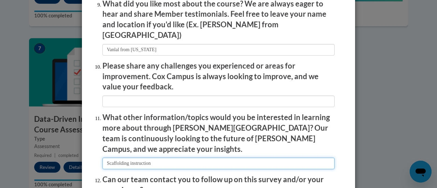
type input "Scaffolding instruction"
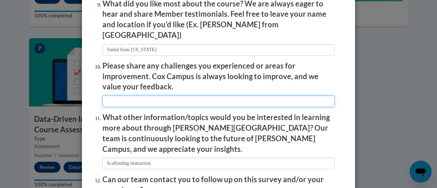
click at [154, 96] on input "textbox" at bounding box center [218, 102] width 232 height 12
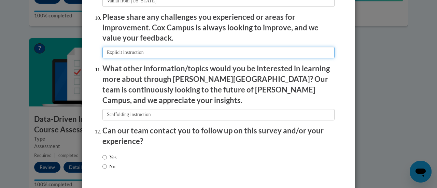
scroll to position [1230, 0]
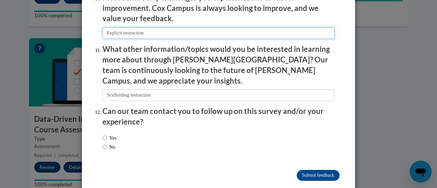
type input "Explicit instruction"
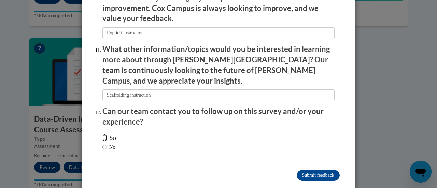
click at [102, 134] on input "Yes" at bounding box center [104, 138] width 4 height 8
radio input "true"
click at [323, 170] on input "Submit feedback" at bounding box center [317, 175] width 43 height 11
